Goal: Transaction & Acquisition: Purchase product/service

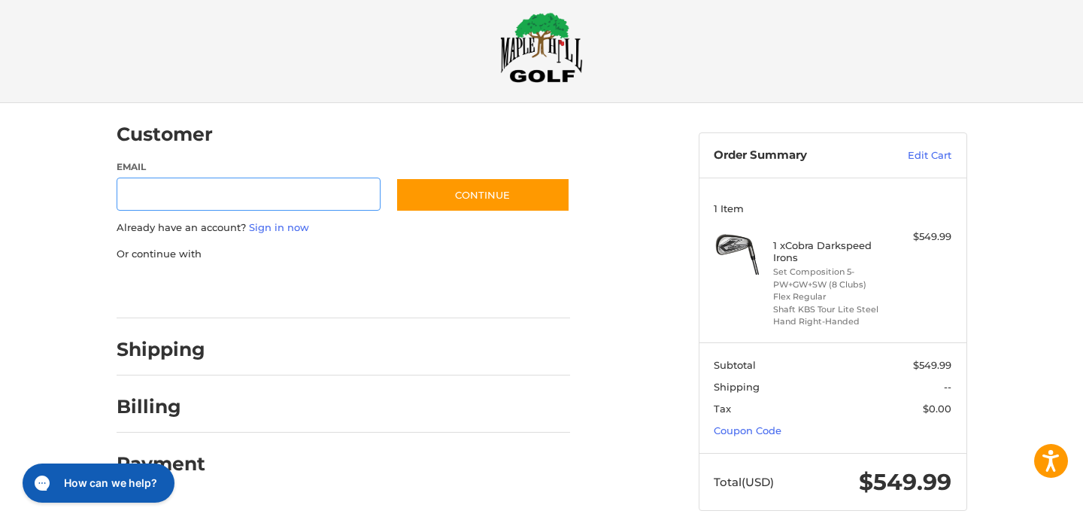
scroll to position [35, 0]
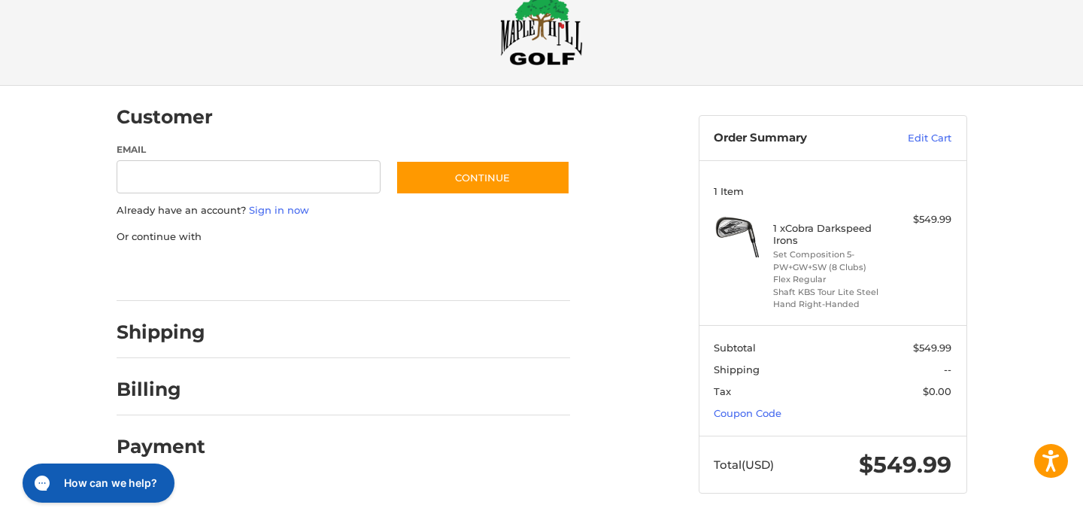
click at [913, 522] on div at bounding box center [541, 523] width 1083 height 0
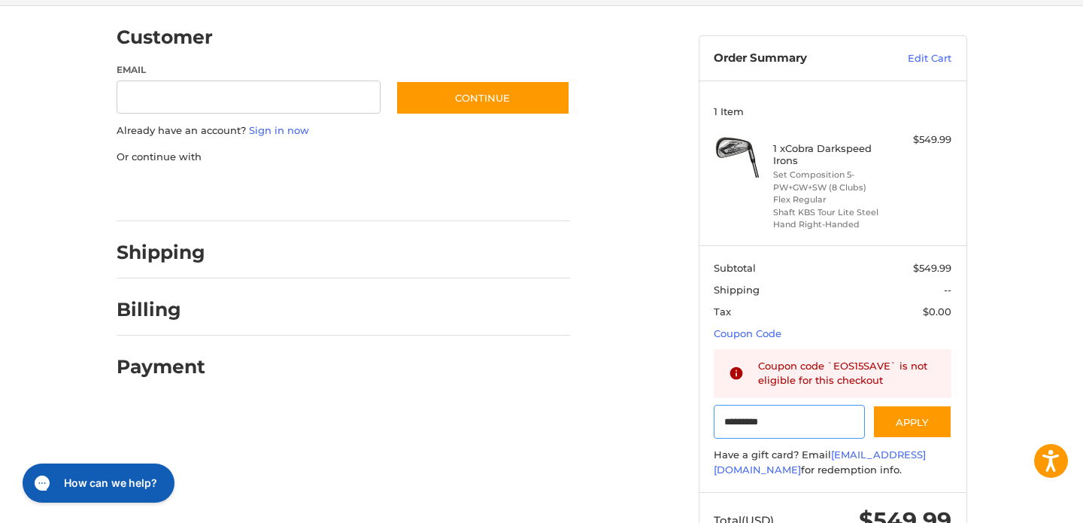
scroll to position [120, 0]
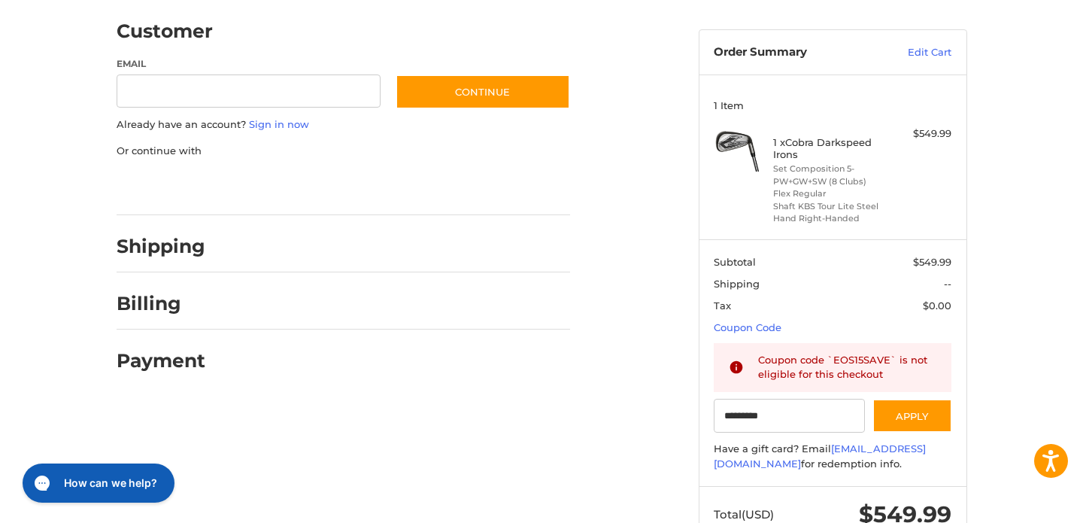
type input "*********"
click at [573, 342] on ol "Customer Guest Customer Email Subscribe to our newsletter. Continue Already hav…" at bounding box center [373, 193] width 512 height 386
click at [785, 141] on h4 "1 x Cobra Darkspeed Irons" at bounding box center [830, 148] width 115 height 25
